Goal: Check status: Check status

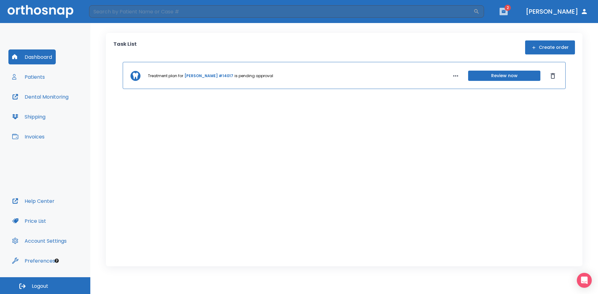
click at [506, 10] on icon "button" at bounding box center [504, 11] width 4 height 4
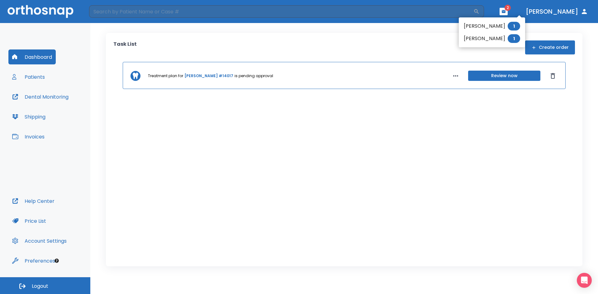
click at [38, 78] on div at bounding box center [299, 147] width 598 height 294
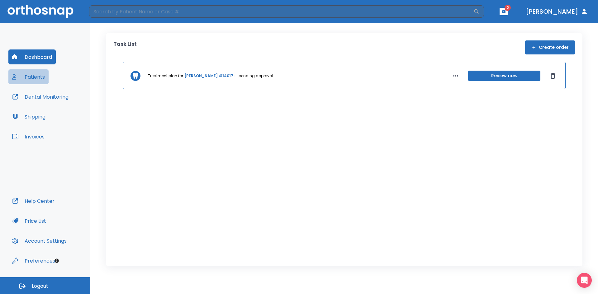
click at [25, 75] on button "Patients" at bounding box center [28, 76] width 40 height 15
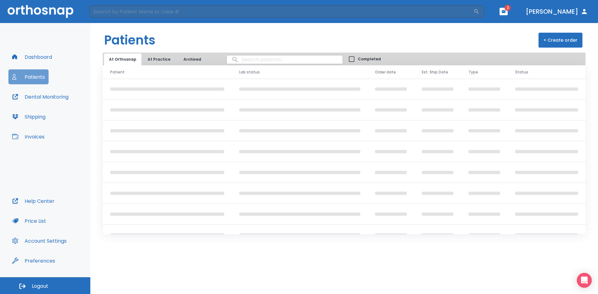
click at [25, 75] on button "Patients" at bounding box center [28, 76] width 40 height 15
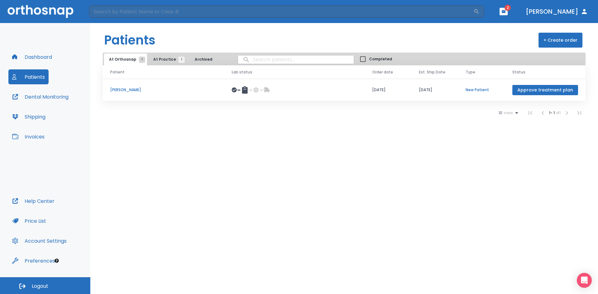
click at [511, 9] on span "2" at bounding box center [508, 8] width 6 height 6
click at [506, 11] on icon "button" at bounding box center [504, 11] width 4 height 4
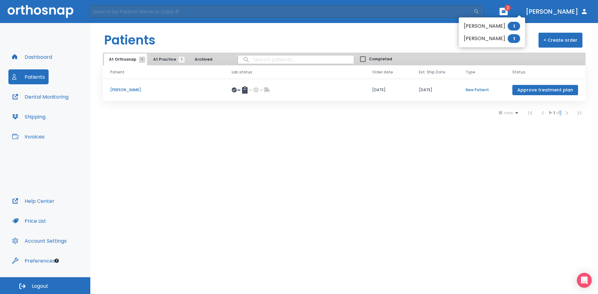
click at [526, 11] on div at bounding box center [299, 147] width 598 height 294
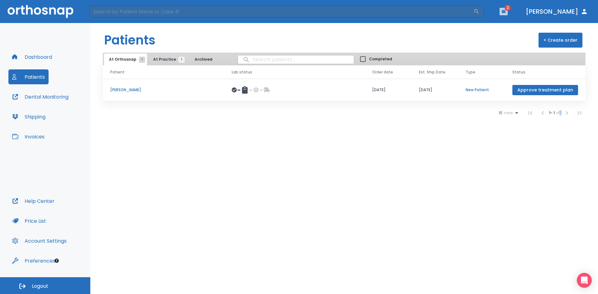
click at [506, 11] on icon "button" at bounding box center [504, 11] width 4 height 4
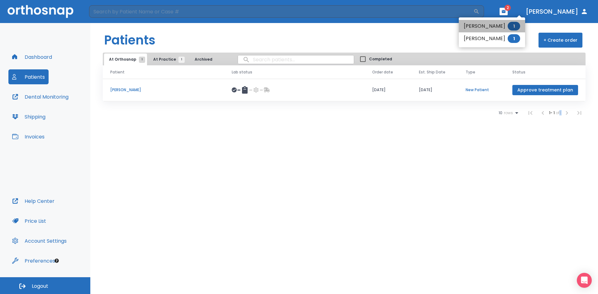
click at [479, 30] on li "Sankalp Ogale 1" at bounding box center [492, 26] width 66 height 12
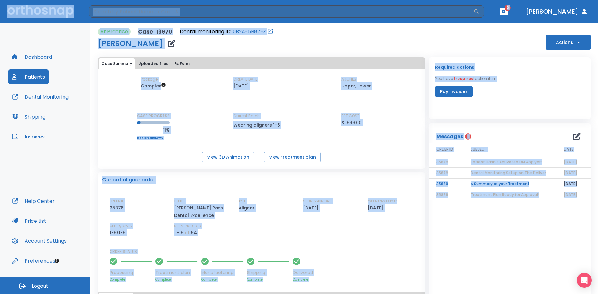
click at [465, 274] on div "Messages 1 ORDER ID SUBJECT DATE 35876 Patient Hasn’t Activated DM App yet! 08/…" at bounding box center [510, 254] width 162 height 262
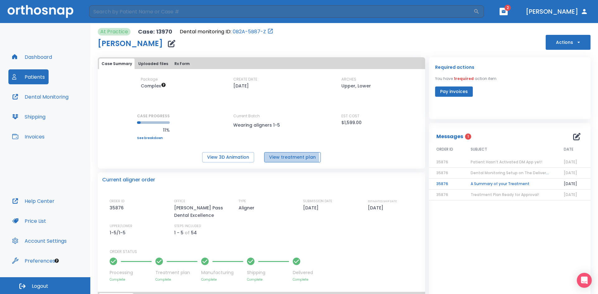
click at [277, 159] on button "View treatment plan" at bounding box center [292, 157] width 57 height 10
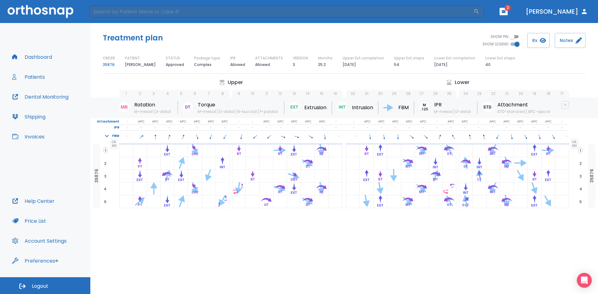
click at [582, 163] on span "2" at bounding box center [580, 164] width 5 height 6
click at [535, 41] on button "Rx" at bounding box center [538, 40] width 22 height 15
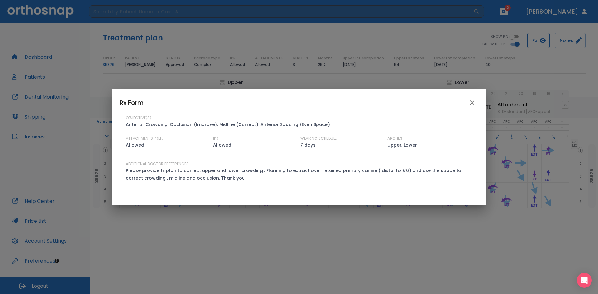
click at [535, 41] on div "Rx Form OBJECTIVE(S) Anterior Crowding. Occlusion (Improve). Midline (Correct).…" at bounding box center [299, 147] width 598 height 294
click at [472, 104] on icon "close" at bounding box center [471, 102] width 7 height 7
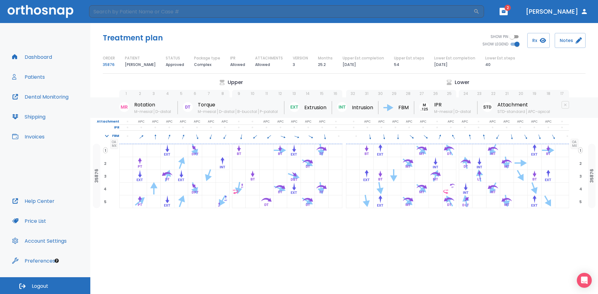
click at [255, 79] on div "Upper" at bounding box center [230, 82] width 223 height 7
drag, startPoint x: 561, startPoint y: 31, endPoint x: 564, endPoint y: 43, distance: 12.2
click at [564, 43] on div "Treatment plan SHOW PIN SHOW LEGEND Rx Notes ORDER 35876 PATIENT Sankalp Ogale …" at bounding box center [344, 51] width 508 height 56
click at [564, 43] on button "Notes" at bounding box center [570, 40] width 31 height 15
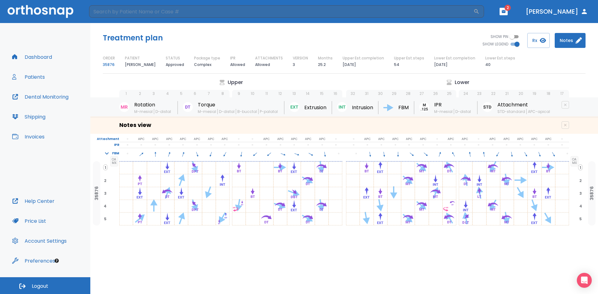
click at [42, 77] on button "Patients" at bounding box center [28, 76] width 40 height 15
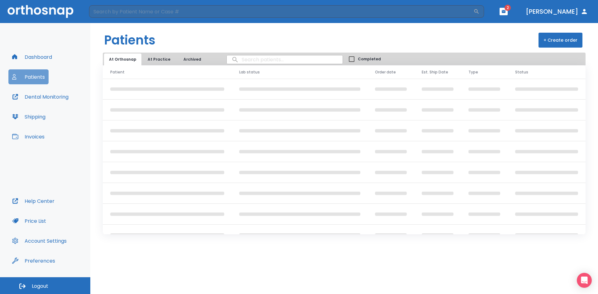
click at [42, 77] on button "Patients" at bounding box center [28, 76] width 40 height 15
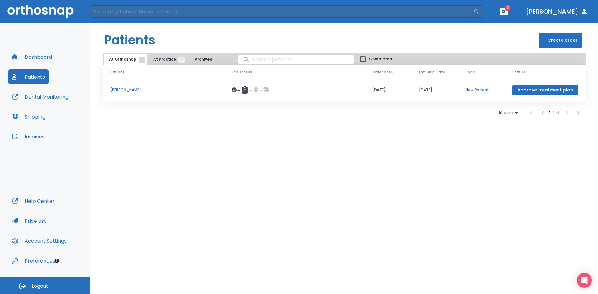
click at [169, 57] on span "At Practice 1" at bounding box center [167, 60] width 28 height 6
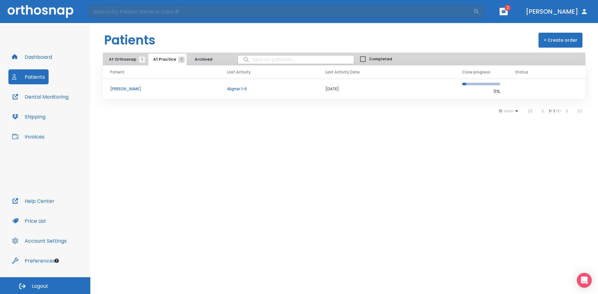
click at [126, 90] on p "[PERSON_NAME]" at bounding box center [161, 89] width 102 height 6
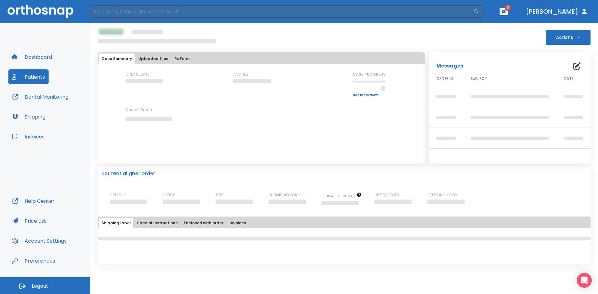
click at [126, 90] on div "CREATE DATE" at bounding box center [154, 85] width 56 height 26
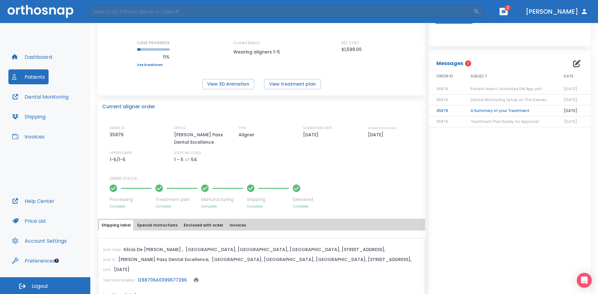
scroll to position [96, 0]
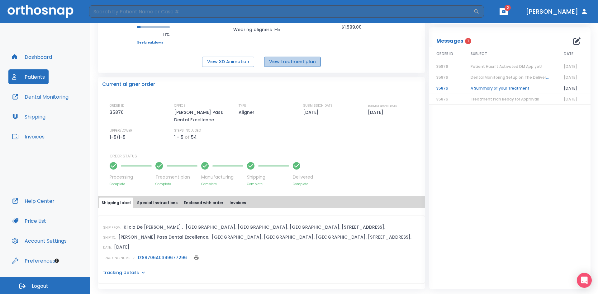
click at [292, 62] on button "View treatment plan" at bounding box center [292, 62] width 57 height 10
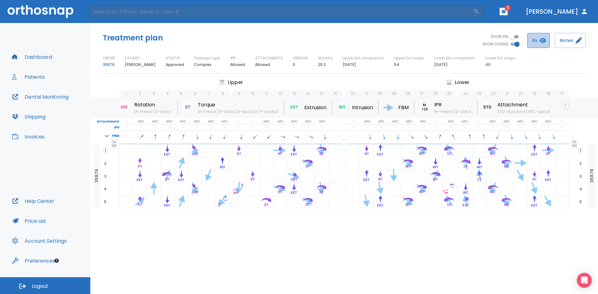
click at [534, 41] on button "Rx" at bounding box center [538, 40] width 22 height 15
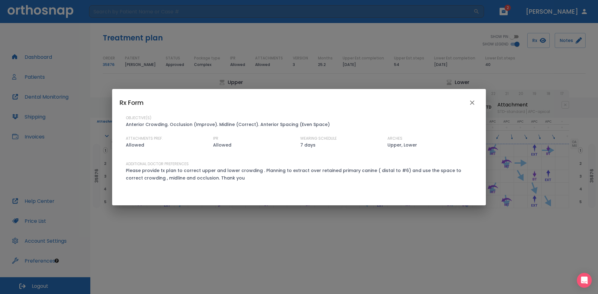
click at [396, 81] on div "Rx Form OBJECTIVE(S) Anterior Crowding. Occlusion (Improve). Midline (Correct).…" at bounding box center [299, 147] width 598 height 294
click at [475, 103] on icon "close" at bounding box center [471, 102] width 7 height 7
